Goal: Information Seeking & Learning: Check status

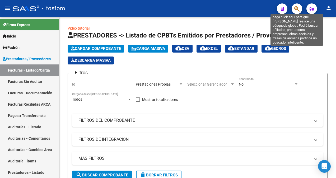
click at [297, 11] on icon "button" at bounding box center [296, 9] width 5 height 6
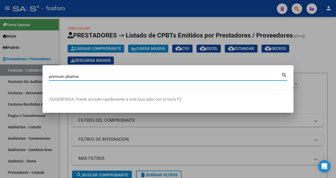
type input "premium pharma"
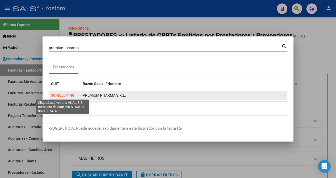
click at [68, 97] on span "30715574140" at bounding box center [62, 95] width 23 height 4
type textarea "30715574140"
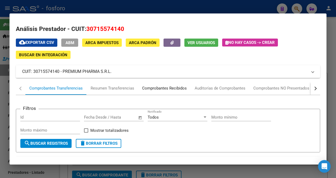
click at [167, 89] on div "Comprobantes Recibidos" at bounding box center [164, 88] width 45 height 6
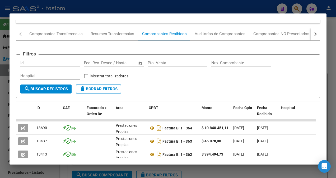
scroll to position [40, 0]
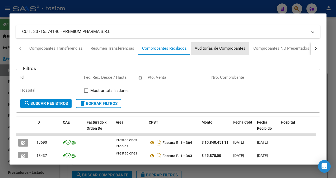
click at [225, 49] on div "Auditorías de Comprobantes" at bounding box center [220, 48] width 51 height 6
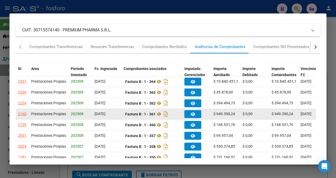
scroll to position [121, 0]
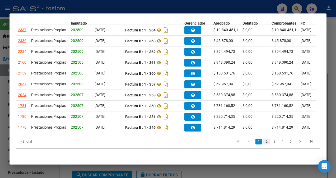
click at [263, 143] on link "2" at bounding box center [266, 142] width 6 height 6
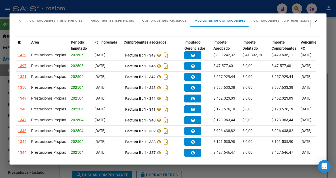
click at [271, 9] on div at bounding box center [168, 89] width 336 height 178
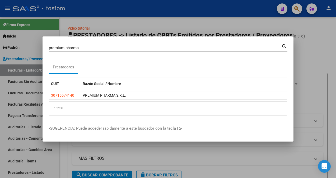
click at [294, 6] on div at bounding box center [168, 89] width 336 height 178
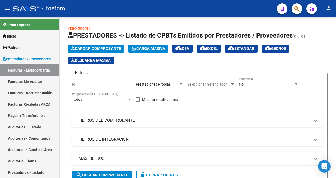
click at [294, 6] on button "button" at bounding box center [297, 8] width 11 height 11
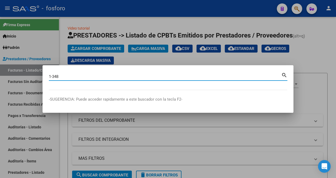
type input "1-348"
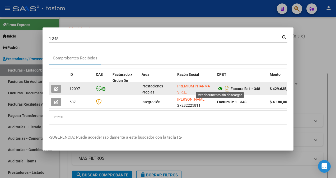
click at [220, 87] on icon at bounding box center [220, 89] width 7 height 6
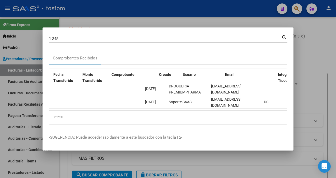
scroll to position [0, 525]
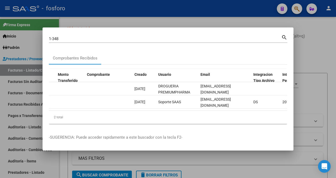
click at [287, 110] on mat-dialog-content "1-348 Buscar (apellido, dni, cuil, nro traspaso, cuit, obra social) search Comp…" at bounding box center [168, 81] width 251 height 94
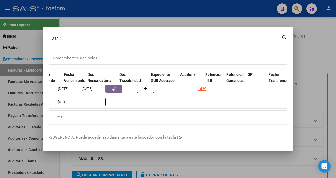
scroll to position [0, 246]
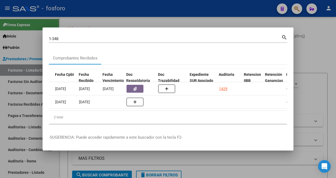
click at [245, 128] on div "ID CAE Facturado x Orden De Area Razón Social CPBT Monto Fecha Cpbt Fecha Recib…" at bounding box center [168, 96] width 238 height 63
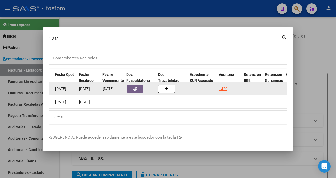
click at [135, 88] on icon "button" at bounding box center [134, 89] width 3 height 4
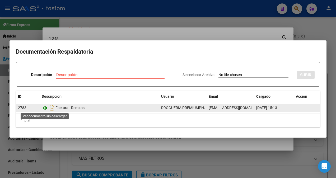
click at [47, 108] on icon at bounding box center [45, 108] width 7 height 6
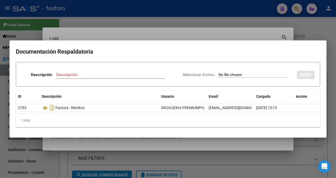
click at [285, 122] on div "1 total" at bounding box center [168, 120] width 304 height 13
click at [278, 139] on div at bounding box center [168, 89] width 336 height 178
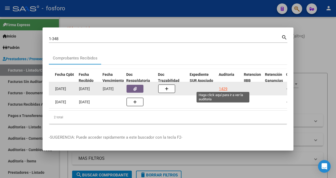
click at [221, 86] on div "1429" at bounding box center [223, 89] width 8 height 6
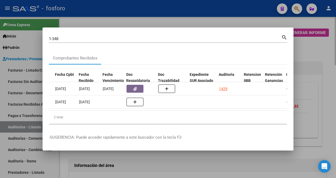
click at [198, 155] on div at bounding box center [168, 89] width 336 height 178
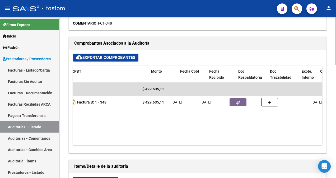
scroll to position [0, 137]
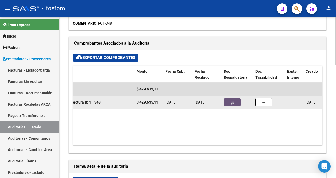
click at [234, 102] on button "button" at bounding box center [232, 102] width 17 height 8
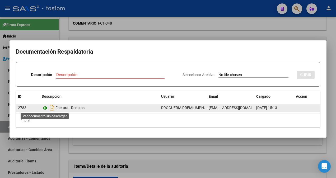
click at [43, 109] on icon at bounding box center [45, 108] width 7 height 6
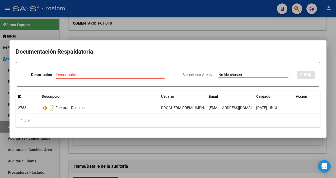
click at [161, 24] on div at bounding box center [168, 89] width 336 height 178
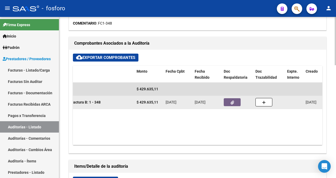
click at [231, 103] on icon "button" at bounding box center [232, 103] width 3 height 4
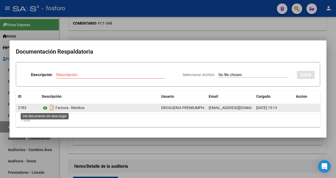
click at [44, 109] on icon at bounding box center [45, 108] width 7 height 6
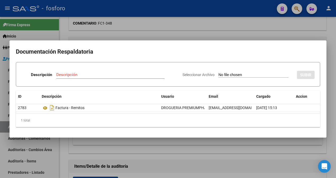
click at [135, 147] on div at bounding box center [168, 89] width 336 height 178
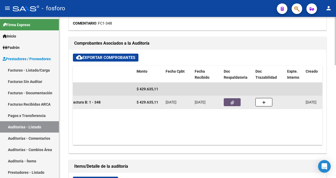
click at [226, 105] on button "button" at bounding box center [232, 102] width 17 height 8
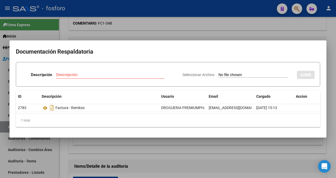
click at [154, 148] on div at bounding box center [168, 89] width 336 height 178
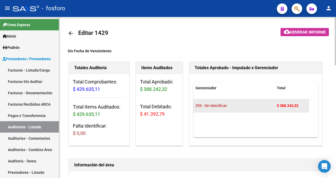
scroll to position [0, 0]
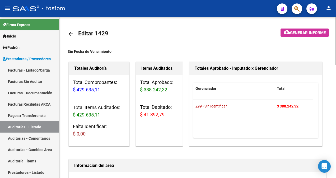
click at [73, 33] on mat-icon "arrow_back" at bounding box center [71, 34] width 6 height 6
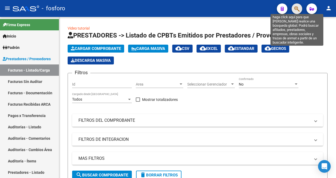
click at [296, 8] on icon "button" at bounding box center [296, 9] width 5 height 6
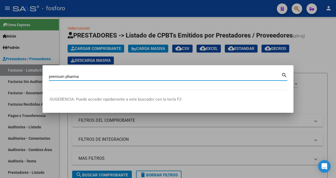
type input "premium pharma"
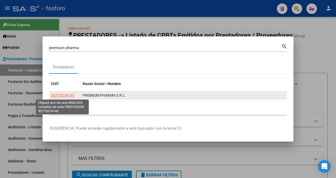
click at [68, 95] on span "30715574140" at bounding box center [62, 95] width 23 height 4
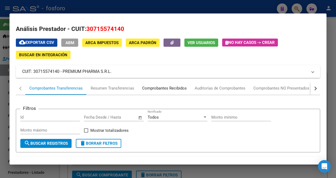
click at [165, 86] on div "Comprobantes Recibidos" at bounding box center [164, 88] width 45 height 6
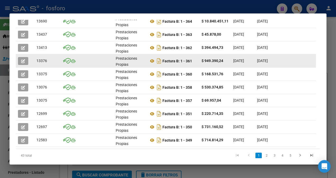
scroll to position [179, 0]
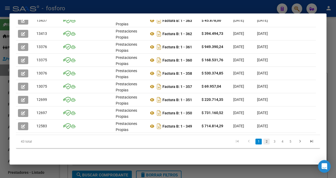
click at [263, 142] on link "2" at bounding box center [266, 142] width 6 height 6
click at [271, 142] on link "3" at bounding box center [274, 142] width 6 height 6
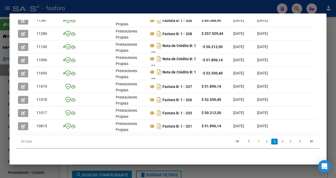
click at [331, 35] on div at bounding box center [168, 89] width 336 height 178
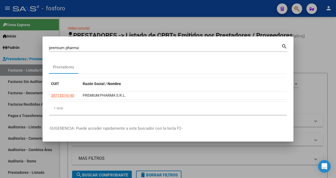
click at [306, 21] on div at bounding box center [168, 89] width 336 height 178
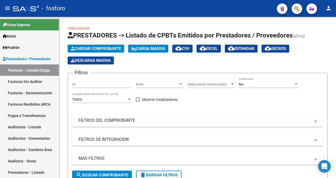
click at [294, 7] on button "button" at bounding box center [297, 8] width 11 height 11
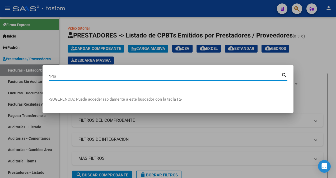
type input "1-15"
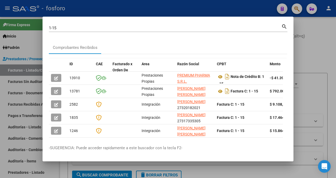
scroll to position [0, 2]
click at [39, 47] on div at bounding box center [168, 89] width 336 height 178
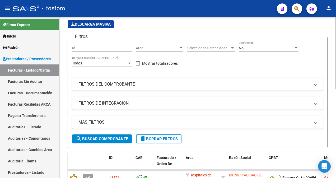
scroll to position [0, 0]
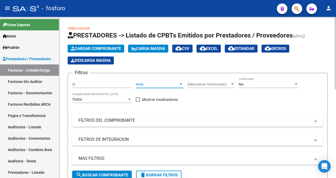
click at [180, 84] on div at bounding box center [181, 83] width 3 height 1
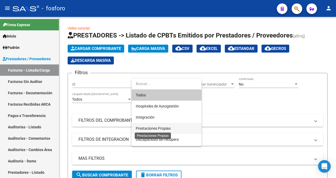
click at [158, 128] on span "Prestaciones Propias" at bounding box center [153, 128] width 35 height 4
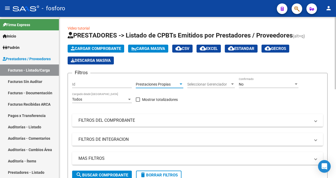
click at [125, 173] on span "search Buscar Comprobante" at bounding box center [102, 175] width 52 height 5
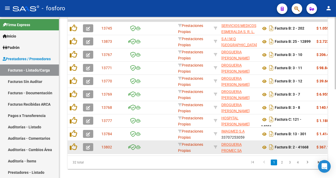
scroll to position [197, 0]
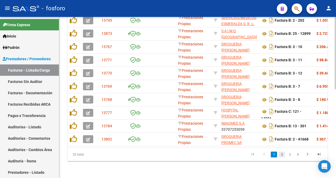
click at [282, 156] on link "2" at bounding box center [282, 155] width 6 height 6
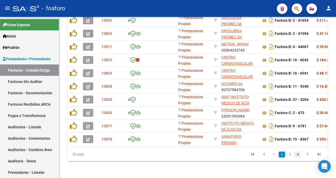
click at [299, 156] on link "4" at bounding box center [298, 155] width 6 height 6
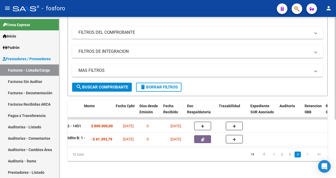
scroll to position [0, 233]
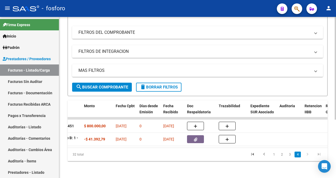
click at [68, 149] on div "32 total" at bounding box center [93, 154] width 51 height 13
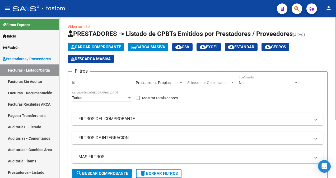
scroll to position [0, 0]
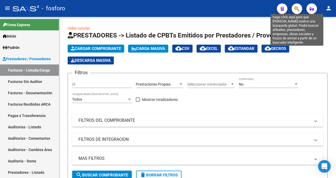
click at [298, 8] on icon "button" at bounding box center [296, 9] width 5 height 6
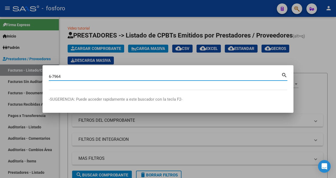
type input "6-7964"
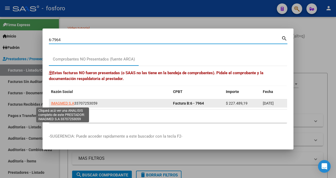
click at [60, 101] on span "IMAGMED S.A" at bounding box center [62, 103] width 23 height 4
type textarea "33707253059"
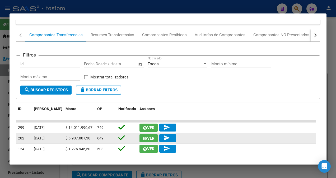
scroll to position [74, 0]
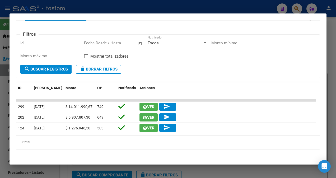
click at [57, 168] on div at bounding box center [168, 89] width 336 height 178
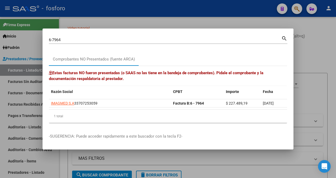
click at [29, 101] on div at bounding box center [168, 89] width 336 height 178
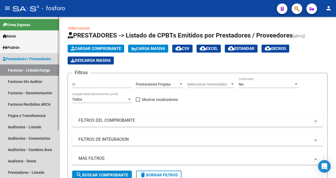
click at [33, 70] on link "Facturas - Listado/Carga" at bounding box center [29, 69] width 59 height 11
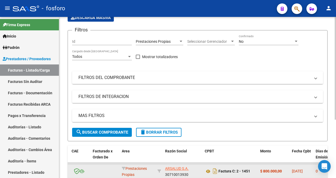
scroll to position [53, 0]
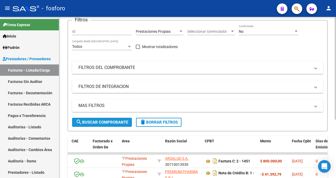
click at [111, 122] on span "search Buscar Comprobante" at bounding box center [102, 122] width 52 height 5
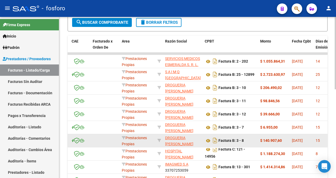
scroll to position [197, 0]
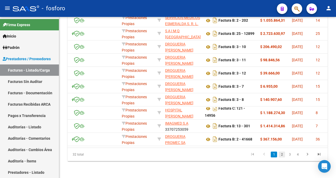
click at [281, 155] on link "2" at bounding box center [282, 155] width 6 height 6
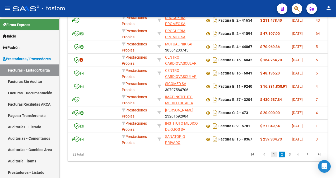
click at [273, 156] on link "1" at bounding box center [274, 155] width 6 height 6
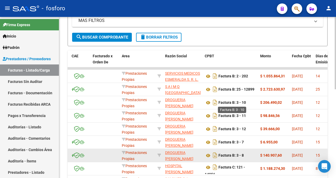
scroll to position [185, 0]
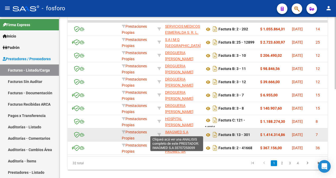
click at [179, 130] on span "IMAGMED S.A" at bounding box center [176, 132] width 23 height 4
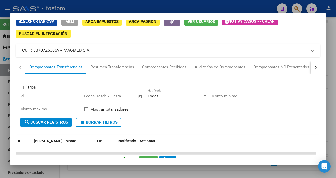
scroll to position [0, 0]
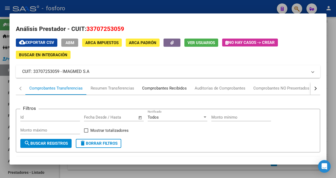
click at [159, 90] on div "Comprobantes Recibidos" at bounding box center [164, 88] width 45 height 6
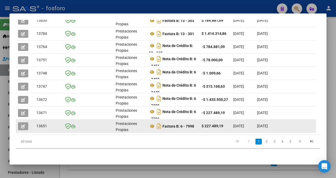
scroll to position [179, 0]
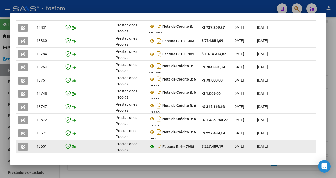
click at [151, 122] on datatable-scroller "13831 Prestaciones Propias Nota de Crédito B: 13 - 120 -$ 737.309,37 [DATE] [DA…" at bounding box center [166, 86] width 300 height 134
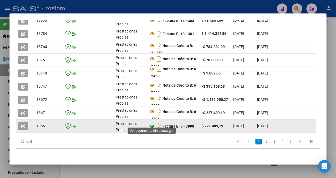
click at [151, 123] on icon at bounding box center [152, 126] width 7 height 6
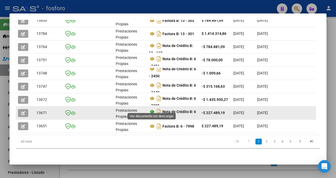
click at [152, 109] on icon at bounding box center [152, 112] width 7 height 6
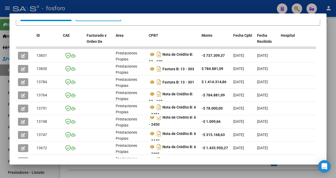
scroll to position [126, 0]
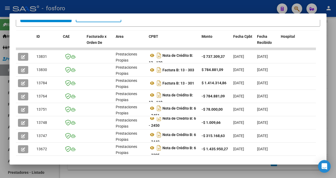
click at [299, 7] on div at bounding box center [168, 89] width 336 height 178
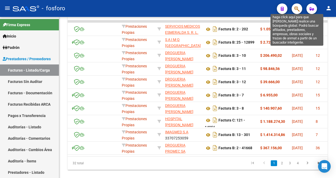
click at [296, 8] on icon "button" at bounding box center [296, 9] width 5 height 6
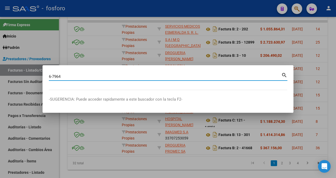
type input "6-7964"
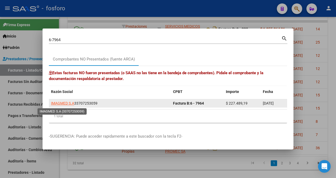
click at [66, 105] on app-link-go-to "IMAGMED S.A" at bounding box center [62, 103] width 23 height 6
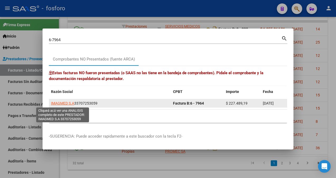
click at [67, 103] on span "IMAGMED S.A" at bounding box center [62, 103] width 23 height 4
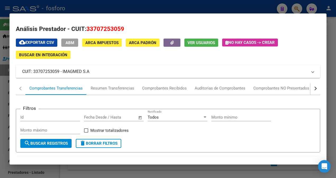
click at [156, 9] on div at bounding box center [168, 89] width 336 height 178
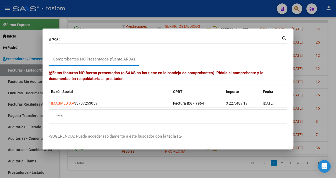
click at [206, 157] on div at bounding box center [168, 89] width 336 height 178
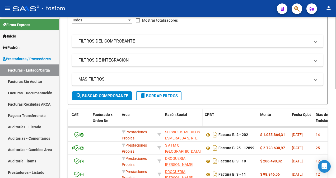
scroll to position [197, 0]
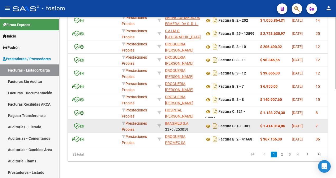
click at [176, 122] on app-link-go-to "IMAGMED S.A" at bounding box center [176, 123] width 23 height 6
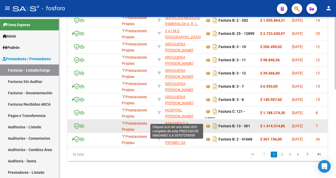
click at [177, 121] on span "IMAGMED S.A" at bounding box center [176, 123] width 23 height 4
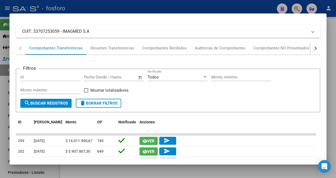
scroll to position [0, 0]
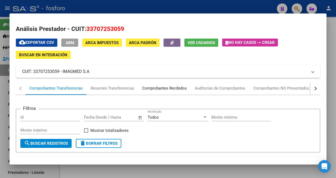
click at [169, 88] on div "Comprobantes Recibidos" at bounding box center [164, 88] width 45 height 6
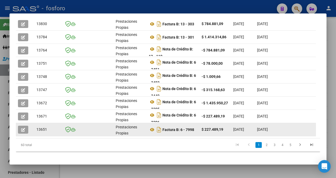
scroll to position [172, 0]
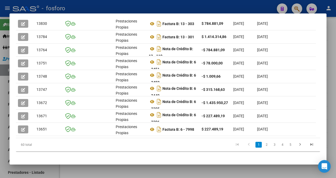
click at [292, 7] on div at bounding box center [168, 89] width 336 height 178
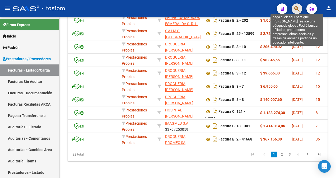
click at [294, 8] on icon "button" at bounding box center [296, 9] width 5 height 6
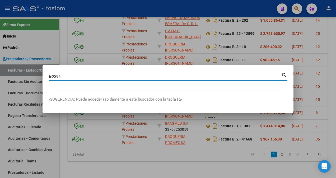
type input "6-2396"
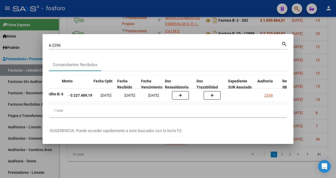
scroll to position [0, 250]
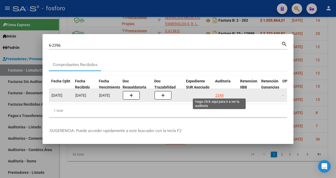
click at [219, 92] on div "2349" at bounding box center [219, 95] width 8 height 6
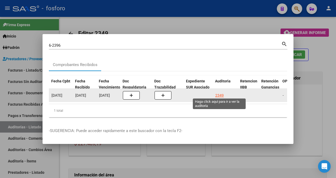
click at [219, 95] on div "2349" at bounding box center [219, 95] width 8 height 6
click at [221, 95] on div "2349" at bounding box center [219, 95] width 8 height 6
click at [219, 92] on div "2349" at bounding box center [219, 95] width 8 height 6
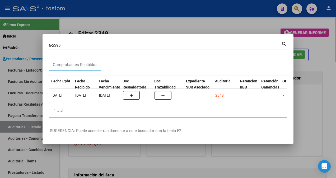
click at [226, 20] on div at bounding box center [168, 89] width 336 height 178
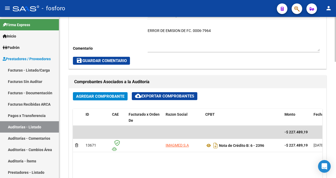
scroll to position [179, 0]
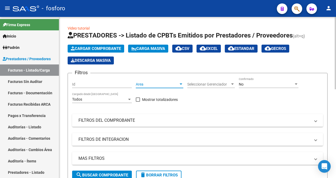
click at [181, 85] on div at bounding box center [181, 83] width 3 height 1
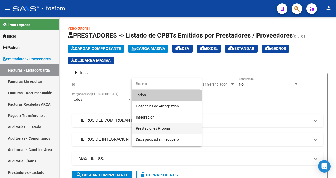
click at [165, 125] on span "Prestaciones Propias" at bounding box center [167, 128] width 62 height 11
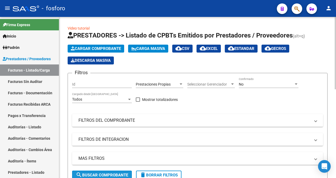
drag, startPoint x: 106, startPoint y: 173, endPoint x: 110, endPoint y: 171, distance: 4.6
click at [106, 173] on span "search Buscar Comprobante" at bounding box center [102, 175] width 52 height 5
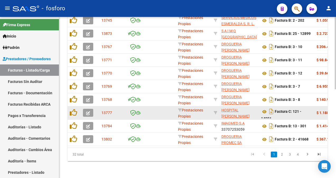
scroll to position [197, 0]
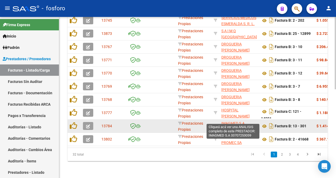
click at [231, 121] on span "IMAGMED S.A" at bounding box center [232, 123] width 23 height 4
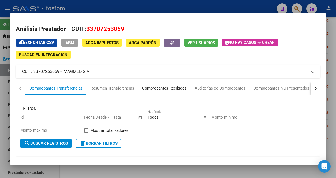
click at [169, 92] on div "Comprobantes Recibidos" at bounding box center [164, 88] width 53 height 13
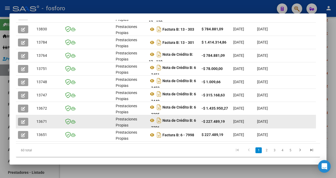
scroll to position [172, 0]
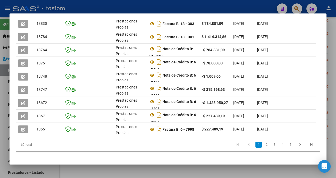
click at [299, 7] on div at bounding box center [168, 89] width 336 height 178
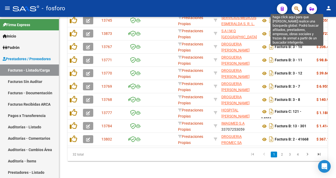
click at [298, 11] on icon "button" at bounding box center [296, 9] width 5 height 6
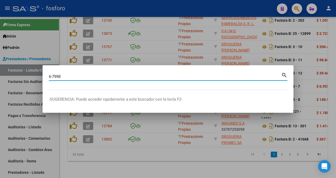
type input "6-7998"
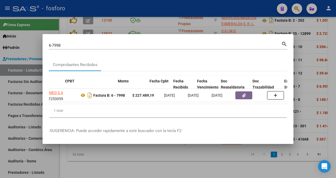
scroll to position [0, 173]
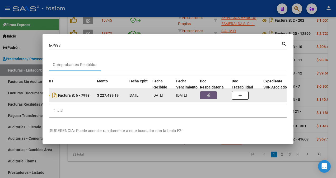
click at [210, 94] on icon "button" at bounding box center [208, 96] width 3 height 4
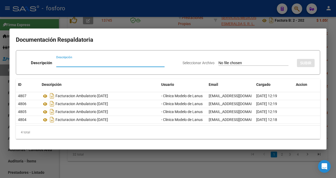
click at [86, 158] on div at bounding box center [168, 89] width 336 height 178
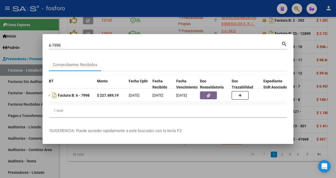
click at [130, 157] on div at bounding box center [168, 89] width 336 height 178
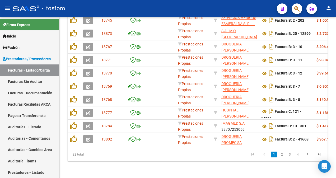
click at [294, 8] on button "button" at bounding box center [297, 8] width 11 height 11
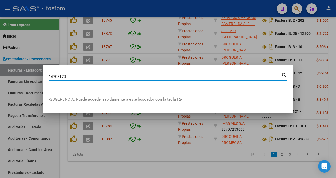
type input "16703170"
